Goal: Task Accomplishment & Management: Complete application form

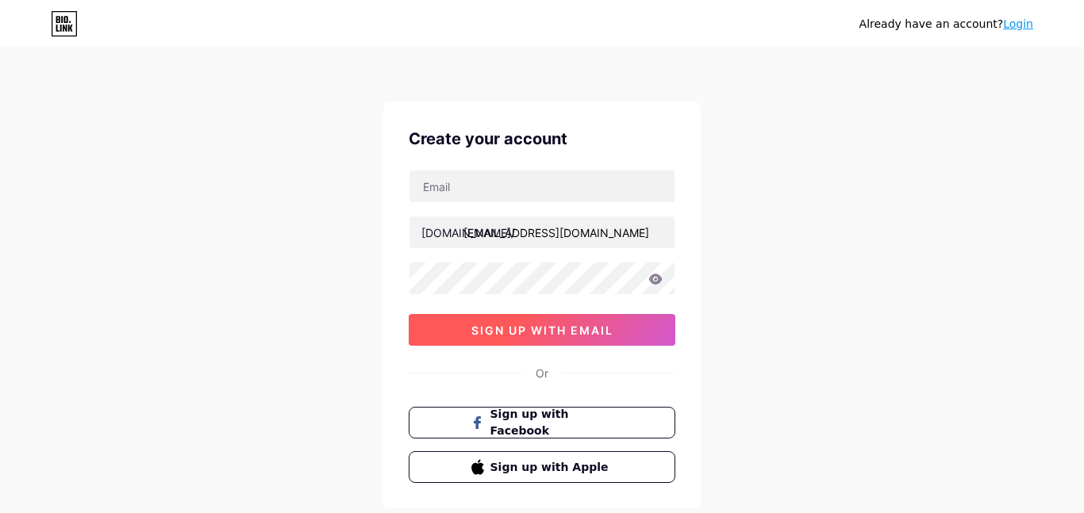
type input "[EMAIL_ADDRESS][DOMAIN_NAME]"
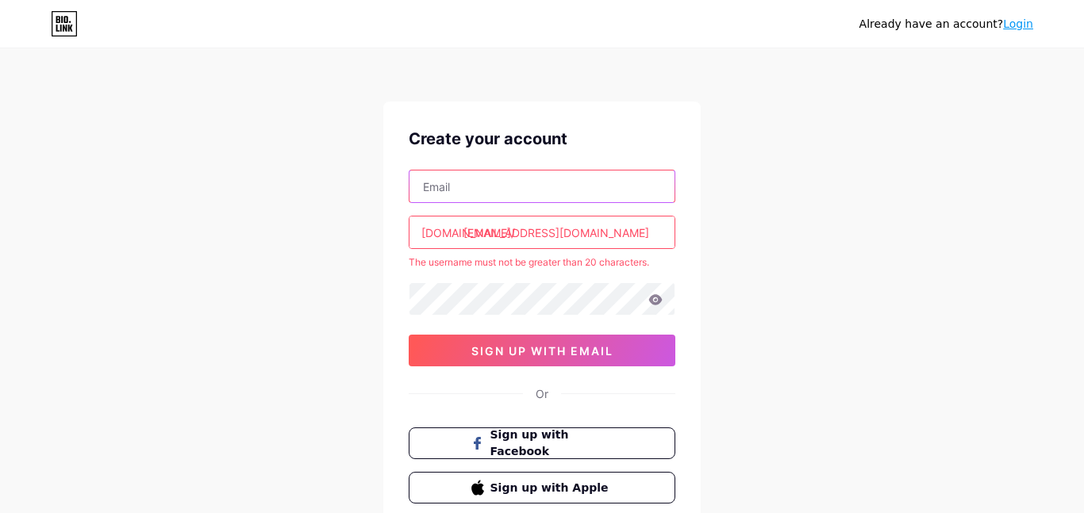
click at [539, 190] on input "text" at bounding box center [541, 187] width 265 height 32
type input "[EMAIL_ADDRESS][DOMAIN_NAME]"
click at [531, 228] on input "[EMAIL_ADDRESS][DOMAIN_NAME]" at bounding box center [541, 233] width 265 height 32
click at [632, 241] on input "[EMAIL_ADDRESS][DOMAIN_NAME]" at bounding box center [541, 233] width 265 height 32
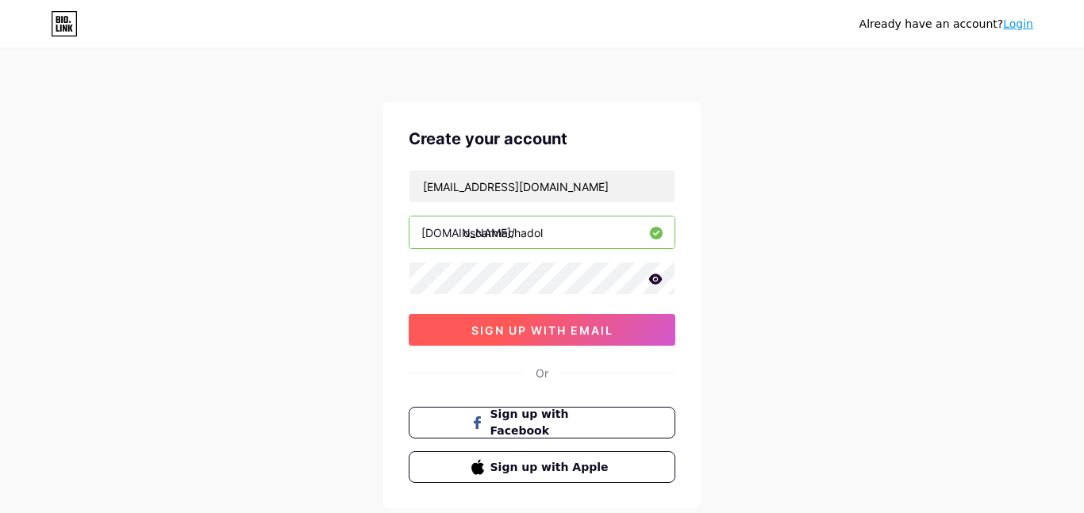
type input "oscarmachadol"
click at [575, 336] on span "sign up with email" at bounding box center [542, 330] width 142 height 13
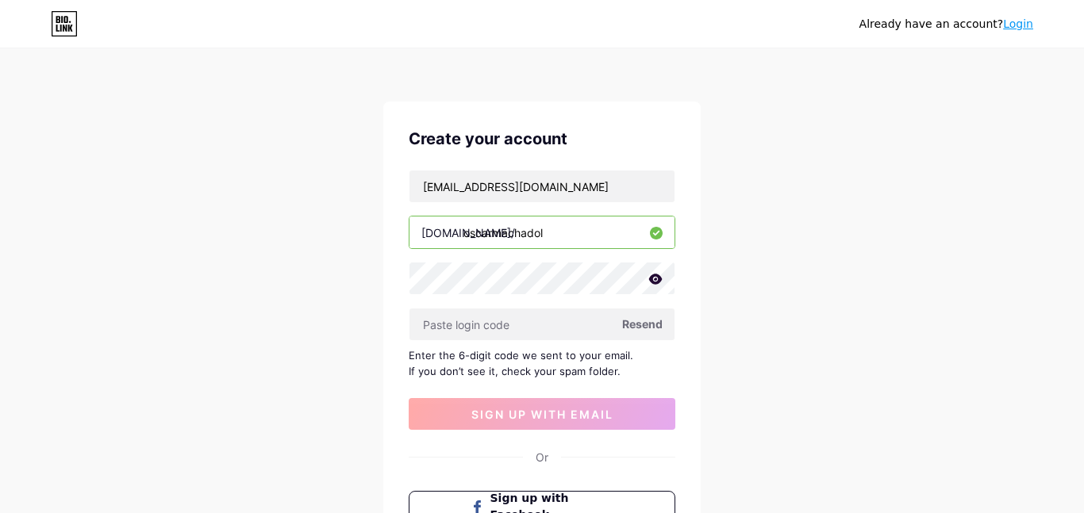
click at [382, 363] on div "Already have an account? Login Create your account [EMAIL_ADDRESS][DOMAIN_NAME]…" at bounding box center [542, 345] width 1084 height 691
